Goal: Information Seeking & Learning: Learn about a topic

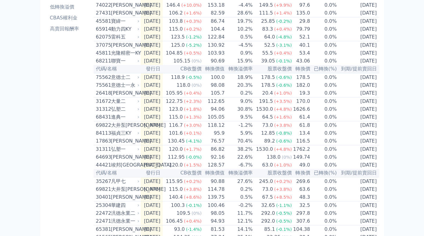
scroll to position [91, 0]
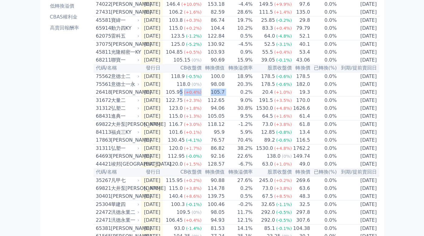
drag, startPoint x: 188, startPoint y: 101, endPoint x: 235, endPoint y: 103, distance: 47.6
click at [235, 96] on tr "26418 正德八 2025-08-06 105.95 (+0.4%) 105.7 0.2% 20.4 (+1.0%) 19.3 0.0% 2028-08-06" at bounding box center [237, 92] width 286 height 8
click at [55, 99] on div "按代號排序 即將/近期發行 一年內到期 轉換比例 低收盤價 轉換價值接近百元 低轉換溢價 CBAS權利金 高賣回報酬率" at bounding box center [69, 130] width 48 height 394
drag, startPoint x: 181, startPoint y: 110, endPoint x: 237, endPoint y: 110, distance: 55.4
click at [237, 105] on tr "31672 大量二 2025-08-06 122.75 (+2.3%) 112.65 9.0% 191.5 (+3.5%) 170.0 0.0% 2028-0…" at bounding box center [237, 100] width 286 height 8
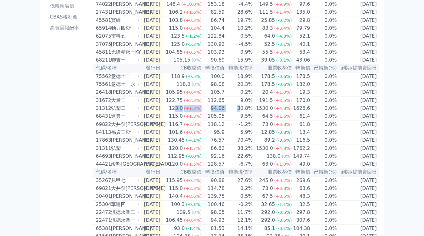
drag, startPoint x: 185, startPoint y: 121, endPoint x: 247, endPoint y: 119, distance: 61.9
click at [247, 112] on tr "31312 弘塑二 2025-08-05 123.0 (+1.8%) 94.06 30.8% 1530.0 (+4.8%) 1626.6 0.0% 2028-…" at bounding box center [237, 108] width 286 height 8
drag, startPoint x: 184, startPoint y: 127, endPoint x: 219, endPoint y: 127, distance: 34.5
click at [219, 120] on tr "68431 進典一 2025-08-04 115.0 (+1.3%) 105.05 9.5% 64.5 (+1.6%) 61.4 0.0% 2027-08-04" at bounding box center [237, 116] width 286 height 8
drag, startPoint x: 223, startPoint y: 137, endPoint x: 236, endPoint y: 137, distance: 13.3
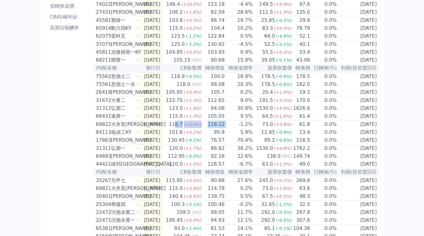
click at [236, 128] on tr "69822 大井泵浦二 2025-08-04 116.7 (+3.0%) 118.12 -1.2% 73.0 (+3.8%) 61.8 0.0% 2027-0…" at bounding box center [237, 124] width 286 height 8
drag, startPoint x: 183, startPoint y: 154, endPoint x: 226, endPoint y: 154, distance: 43.3
click at [226, 144] on tr "17863 科妍三 2025-08-01 130.45 (-4.1%) 76.57 70.4% 89.2 (-0.6%) 116.5 0.0% 2028-08…" at bounding box center [237, 140] width 286 height 8
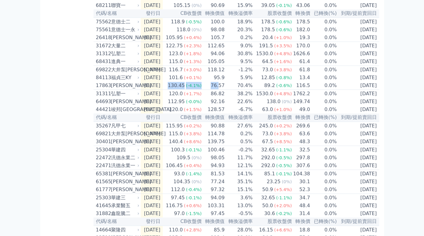
scroll to position [151, 0]
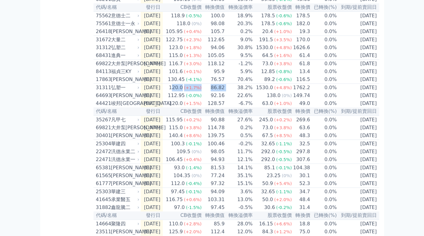
drag, startPoint x: 181, startPoint y: 101, endPoint x: 244, endPoint y: 105, distance: 63.4
click at [244, 105] on table "代碼/名稱 發行日 CB收盤價 轉換價值 轉換溢價率 股票收盤價 轉換價 已轉換(%) 到期/提前賣回日 32843 太普高三 2025-09-15 無成交 …" at bounding box center [237, 83] width 286 height 368
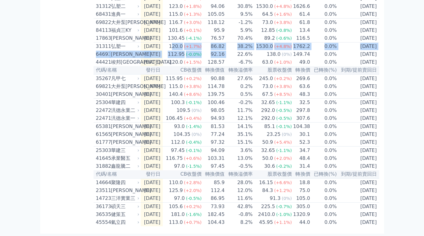
scroll to position [219, 0]
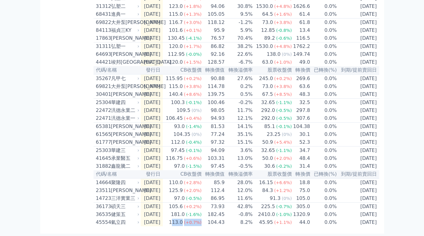
drag, startPoint x: 182, startPoint y: 222, endPoint x: 220, endPoint y: 219, distance: 37.4
click at [219, 220] on tr "45554 氣立四 2025-06-09 113.0 (+0.7%) 104.43 8.2% 45.95 (+1.1%) 44.0 0.0% 2028-06-…" at bounding box center [237, 222] width 286 height 8
drag, startPoint x: 216, startPoint y: 213, endPoint x: 238, endPoint y: 212, distance: 21.8
click at [238, 212] on tr "36535 健策五 2025-06-13 181.0 (-1.6%) 182.45 -0.8% 2410.0 (-1.0%) 1320.9 0.0% 2028…" at bounding box center [237, 214] width 286 height 8
drag, startPoint x: 179, startPoint y: 188, endPoint x: 239, endPoint y: 188, distance: 60.3
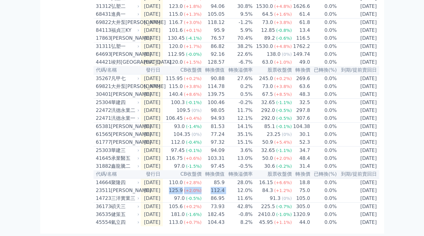
click at [238, 188] on tr "23511 順德一 2025-06-17 125.9 (+2.0%) 112.4 12.0% 84.3 (+1.2%) 75.0 0.0% 2028-06-17" at bounding box center [237, 190] width 286 height 8
click at [65, 149] on div "按代號排序 即將/近期發行 一年內到期 轉換比例 低收盤價 轉換價值接近百元 低轉換溢價 CBAS權利金 高賣回報酬率" at bounding box center [69, 29] width 48 height 394
click at [124, 131] on div "[PERSON_NAME]" at bounding box center [124, 134] width 27 height 7
click at [135, 131] on div "[PERSON_NAME]" at bounding box center [124, 134] width 27 height 7
click at [151, 130] on td "[DATE]" at bounding box center [152, 134] width 22 height 8
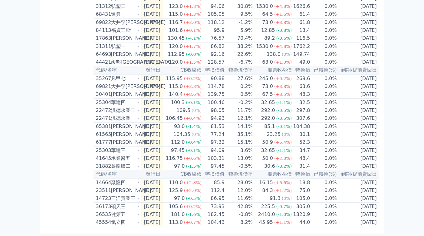
click at [202, 132] on span "(0%)" at bounding box center [197, 134] width 10 height 5
drag, startPoint x: 217, startPoint y: 92, endPoint x: 229, endPoint y: 92, distance: 12.4
click at [225, 98] on td "100.46" at bounding box center [213, 102] width 23 height 8
drag, startPoint x: 214, startPoint y: 85, endPoint x: 232, endPoint y: 85, distance: 17.9
click at [232, 90] on tr "30401 遠見一 2025-06-30 140.4 (+8.6%) 139.75 0.5% 67.5 (+8.5%) 48.3 0.0% 2027-06-30" at bounding box center [237, 94] width 286 height 8
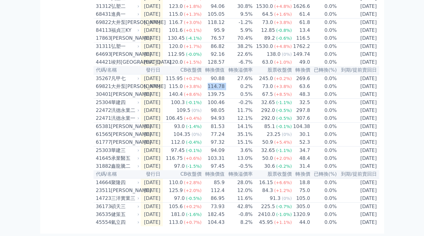
drag, startPoint x: 217, startPoint y: 77, endPoint x: 232, endPoint y: 78, distance: 15.2
click at [232, 82] on tr "69821 大井泵浦一 2025-07-23 115.0 (+3.8%) 114.78 0.2% 73.0 (+3.8%) 63.6 0.0% 2027-07…" at bounding box center [237, 86] width 286 height 8
drag, startPoint x: 218, startPoint y: 68, endPoint x: 235, endPoint y: 69, distance: 16.7
click at [235, 74] on tr "35267 凡甲七 2025-07-24 115.95 (+0.2%) 90.88 27.6% 245.0 (+0.2%) 269.6 0.0% 2028-0…" at bounding box center [237, 78] width 286 height 8
drag, startPoint x: 222, startPoint y: 77, endPoint x: 229, endPoint y: 79, distance: 7.3
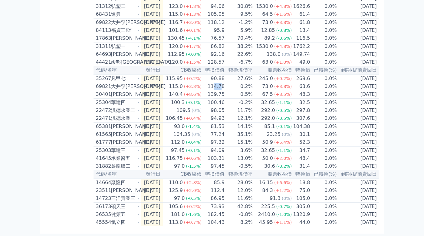
click at [225, 82] on td "114.78" at bounding box center [213, 86] width 23 height 8
click at [225, 74] on td "90.88" at bounding box center [213, 78] width 23 height 8
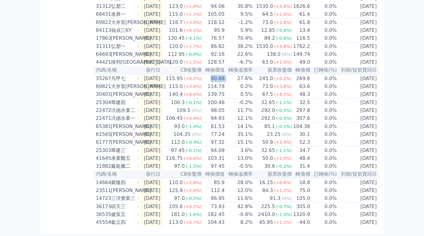
click at [225, 74] on td "90.88" at bounding box center [213, 78] width 23 height 8
click at [225, 82] on td "114.78" at bounding box center [213, 86] width 23 height 8
drag, startPoint x: 225, startPoint y: 75, endPoint x: 228, endPoint y: 80, distance: 5.7
click at [225, 82] on td "114.78" at bounding box center [213, 86] width 23 height 8
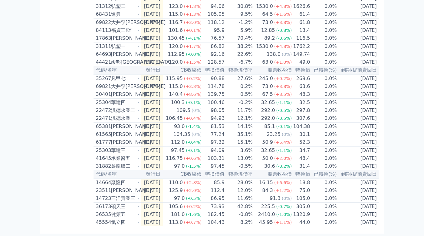
click at [224, 90] on td "139.75" at bounding box center [213, 94] width 23 height 8
click at [223, 74] on td "90.88" at bounding box center [213, 78] width 23 height 8
click at [222, 82] on td "114.78" at bounding box center [213, 86] width 23 height 8
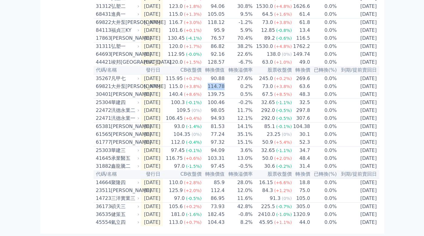
click at [222, 82] on td "114.78" at bounding box center [213, 86] width 23 height 8
click at [221, 90] on td "139.75" at bounding box center [213, 94] width 23 height 8
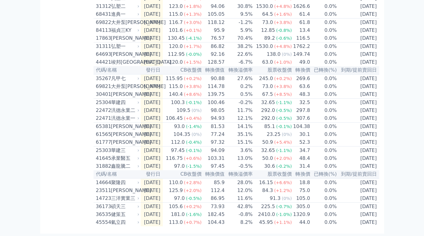
click at [221, 82] on td "114.78" at bounding box center [213, 86] width 23 height 8
click at [222, 74] on td "90.88" at bounding box center [213, 78] width 23 height 8
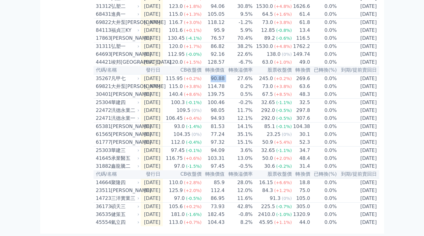
click at [222, 74] on td "90.88" at bounding box center [213, 78] width 23 height 8
click at [223, 82] on td "114.78" at bounding box center [213, 86] width 23 height 8
drag, startPoint x: 223, startPoint y: 80, endPoint x: 222, endPoint y: 86, distance: 6.1
click at [223, 80] on table "代碼/名稱 發行日 CB收盤價 轉換價值 轉換溢價率 股票收盤價 轉換價 已轉換(%) 到期/提前賣回日 32843 太普高三 2025-09-15 無成交 …" at bounding box center [237, 42] width 286 height 368
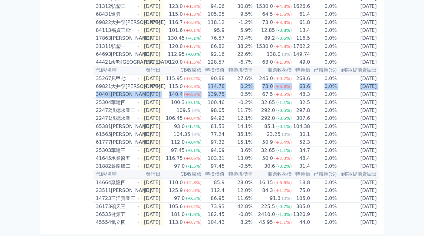
click at [222, 90] on td "139.75" at bounding box center [213, 94] width 23 height 8
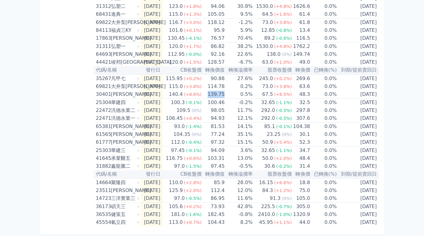
click at [222, 90] on td "139.75" at bounding box center [213, 94] width 23 height 8
click at [223, 90] on td "139.75" at bounding box center [213, 94] width 23 height 8
click at [224, 82] on td "114.78" at bounding box center [213, 86] width 23 height 8
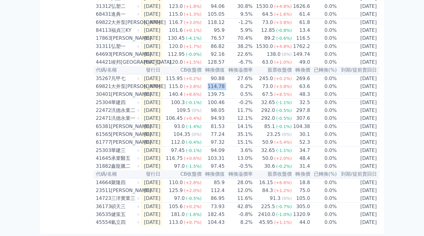
click at [224, 82] on td "114.78" at bounding box center [213, 86] width 23 height 8
click at [224, 90] on td "139.75" at bounding box center [213, 94] width 23 height 8
click at [225, 82] on td "114.78" at bounding box center [213, 86] width 23 height 8
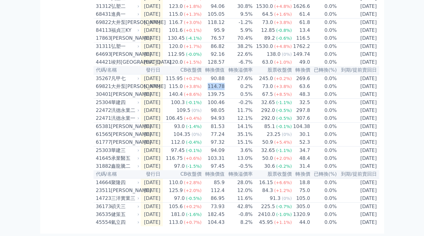
click at [225, 82] on td "114.78" at bounding box center [213, 86] width 23 height 8
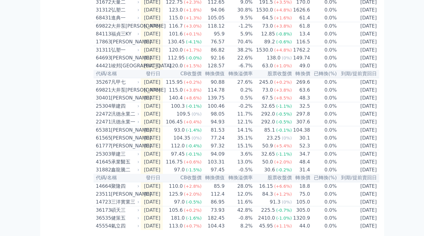
click at [224, 70] on td "128.57" at bounding box center [213, 66] width 23 height 8
click at [224, 78] on th "轉換價值" at bounding box center [213, 74] width 23 height 8
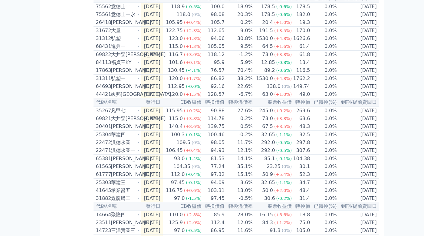
scroll to position [219, 0]
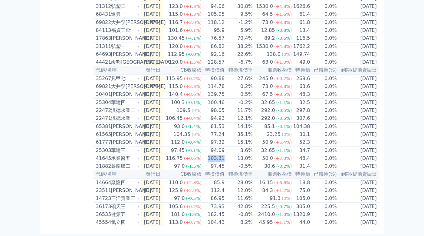
drag, startPoint x: 214, startPoint y: 154, endPoint x: 230, endPoint y: 154, distance: 16.7
click at [225, 154] on td "103.31" at bounding box center [213, 158] width 23 height 8
drag, startPoint x: 216, startPoint y: 93, endPoint x: 232, endPoint y: 95, distance: 16.2
click at [232, 98] on tr "25304 華建四 2025-06-30 100.3 (-0.1%) 100.46 -0.2% 32.65 (-1.1%) 32.5 0.0% 2027-06…" at bounding box center [237, 102] width 286 height 8
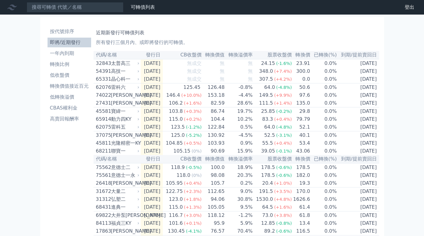
scroll to position [0, 0]
drag, startPoint x: 214, startPoint y: 142, endPoint x: 227, endPoint y: 141, distance: 12.5
click at [225, 139] on td "130.92" at bounding box center [213, 135] width 23 height 8
click at [231, 139] on td "-4.5%" at bounding box center [239, 135] width 28 height 8
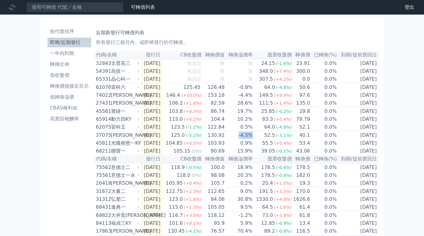
click at [231, 139] on td "-4.5%" at bounding box center [239, 135] width 28 height 8
click at [221, 139] on td "130.92" at bounding box center [213, 135] width 23 height 8
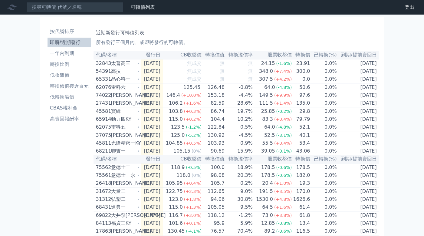
click at [224, 131] on td "122.84" at bounding box center [213, 127] width 23 height 8
click at [223, 120] on td "104.4" at bounding box center [213, 119] width 23 height 8
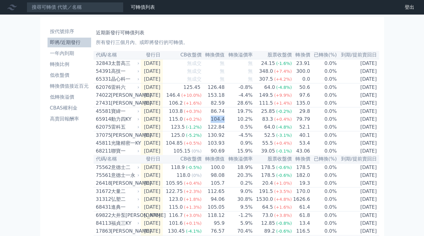
click at [223, 120] on td "104.4" at bounding box center [213, 119] width 23 height 8
click at [225, 107] on td "82.59" at bounding box center [213, 103] width 23 height 8
drag, startPoint x: 193, startPoint y: 124, endPoint x: 257, endPoint y: 126, distance: 64.0
click at [257, 123] on tr "65914 動力四KY 2025-08-27 115.0 (+0.2%) 104.4 10.2% 83.3 (+0.4%) 79.79 0.0% 2027-0…" at bounding box center [237, 119] width 286 height 8
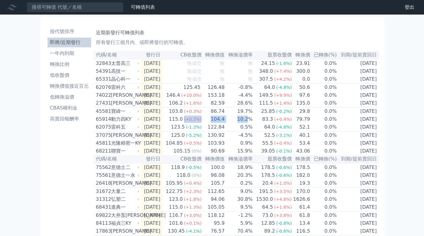
click at [253, 123] on td "10.2%" at bounding box center [239, 119] width 28 height 8
drag, startPoint x: 191, startPoint y: 125, endPoint x: 237, endPoint y: 125, distance: 46.1
click at [237, 123] on tr "65914 動力四KY 2025-08-27 115.0 (+0.2%) 104.4 10.2% 83.3 (+0.4%) 79.79 0.0% 2027-0…" at bounding box center [237, 119] width 286 height 8
click at [237, 123] on td "10.2%" at bounding box center [239, 119] width 28 height 8
drag, startPoint x: 216, startPoint y: 127, endPoint x: 241, endPoint y: 126, distance: 25.5
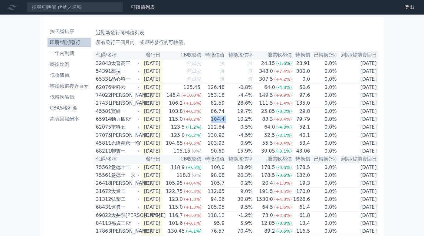
click at [241, 123] on tr "65914 動力四KY 2025-08-27 115.0 (+0.2%) 104.4 10.2% 83.3 (+0.4%) 79.79 0.0% 2027-0…" at bounding box center [237, 119] width 286 height 8
click at [241, 123] on td "10.2%" at bounding box center [239, 119] width 28 height 8
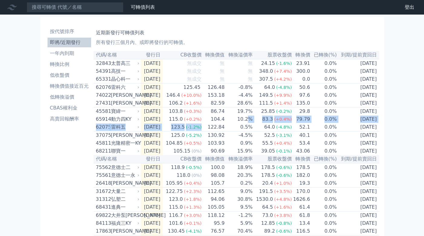
drag, startPoint x: 255, startPoint y: 125, endPoint x: 210, endPoint y: 129, distance: 45.3
click at [212, 129] on table "代碼/名稱 發行日 CB收盤價 轉換價值 轉換溢價率 股票收盤價 轉換價 已轉換(%) 到期/提前賣回日 32843 太普高三 2025-09-15 無成交 …" at bounding box center [237, 235] width 286 height 368
drag, startPoint x: 210, startPoint y: 129, endPoint x: 211, endPoint y: 125, distance: 3.8
click at [210, 128] on td "122.84" at bounding box center [213, 127] width 23 height 8
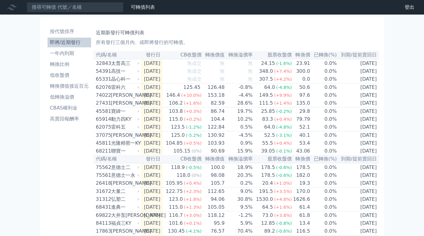
click at [211, 123] on td "104.4" at bounding box center [213, 119] width 23 height 8
drag, startPoint x: 214, startPoint y: 124, endPoint x: 244, endPoint y: 124, distance: 30.3
click at [244, 123] on tr "65914 動力四KY 2025-08-27 115.0 (+0.2%) 104.4 10.2% 83.3 (+0.4%) 79.79 0.0% 2027-0…" at bounding box center [237, 119] width 286 height 8
click at [244, 123] on td "10.2%" at bounding box center [239, 119] width 28 height 8
drag, startPoint x: 188, startPoint y: 143, endPoint x: 238, endPoint y: 143, distance: 50.9
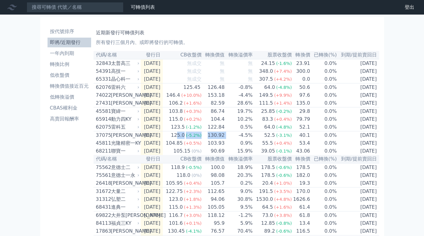
click at [238, 139] on tr "37075 漢磊五 2025-08-20 125.0 (-5.2%) 130.92 -4.5% 52.5 (-3.1%) 40.1 0.0% 2030-08-…" at bounding box center [237, 135] width 286 height 8
click at [238, 139] on td "-4.5%" at bounding box center [239, 135] width 28 height 8
drag, startPoint x: 222, startPoint y: 148, endPoint x: 202, endPoint y: 149, distance: 19.7
click at [202, 147] on tr "45811 光隆精密一KY 2025-08-15 104.85 (+0.5%) 103.93 0.9% 55.5 (+0.4%) 53.4 0.0% 2027…" at bounding box center [237, 143] width 286 height 8
click at [202, 145] on span "(+0.5%)" at bounding box center [193, 143] width 18 height 5
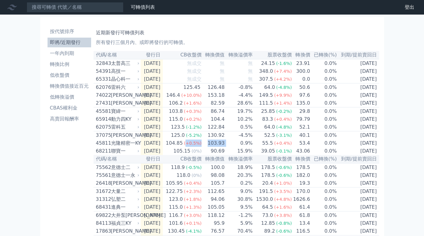
drag, startPoint x: 194, startPoint y: 152, endPoint x: 236, endPoint y: 149, distance: 41.9
click at [236, 147] on tr "45811 光隆精密一KY 2025-08-15 104.85 (+0.5%) 103.93 0.9% 55.5 (+0.4%) 53.4 0.0% 2027…" at bounding box center [237, 143] width 286 height 8
click at [236, 147] on td "0.9%" at bounding box center [239, 143] width 28 height 8
